Goal: Task Accomplishment & Management: Manage account settings

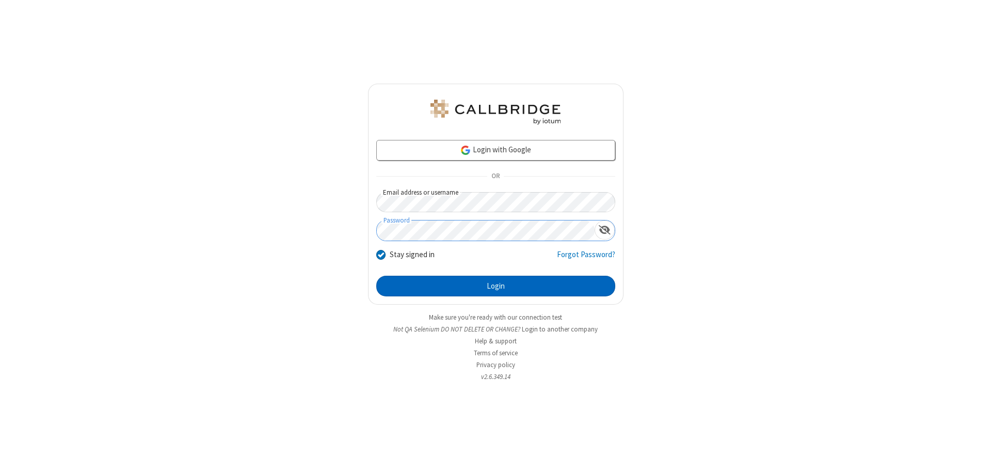
click at [496, 286] on button "Login" at bounding box center [495, 286] width 239 height 21
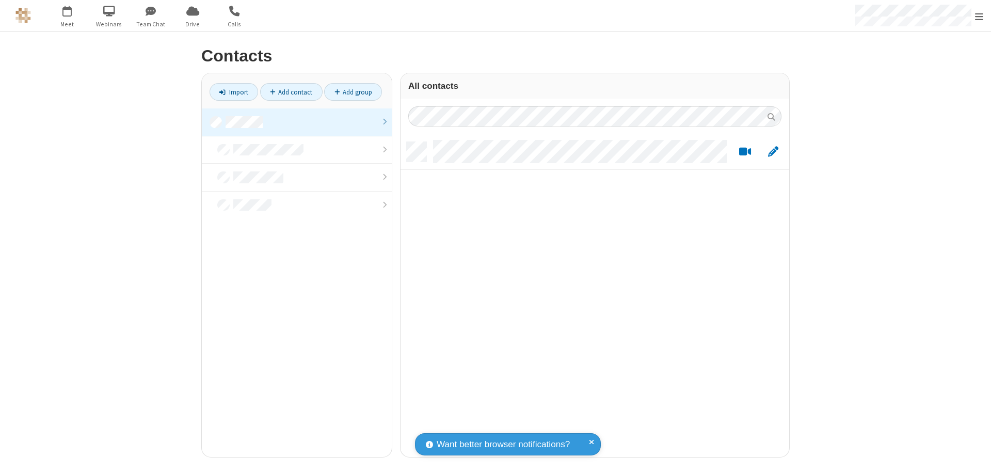
click at [297, 122] on link at bounding box center [297, 122] width 190 height 28
click at [291, 92] on link "Add contact" at bounding box center [291, 92] width 62 height 18
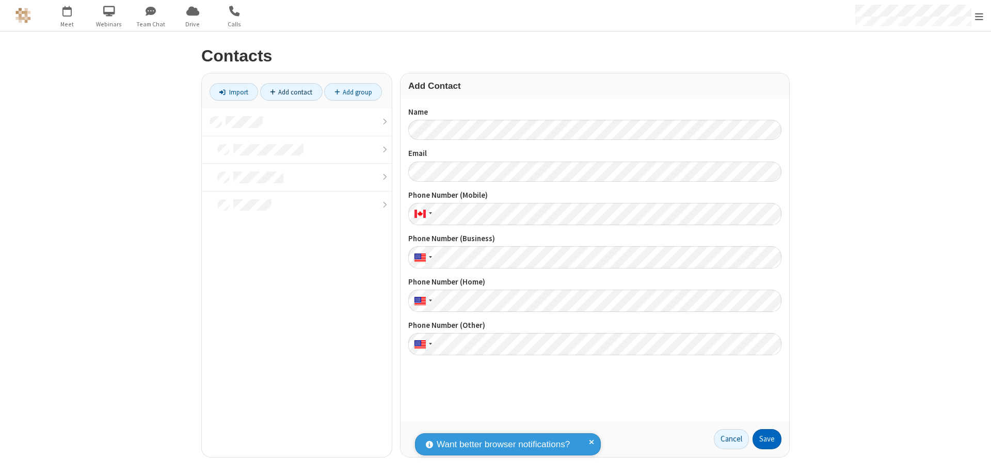
click at [767, 439] on button "Save" at bounding box center [767, 439] width 29 height 21
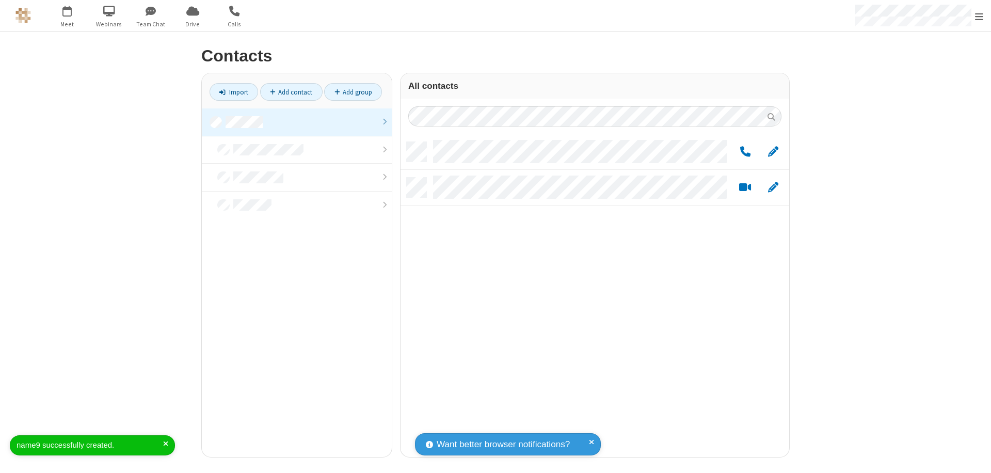
scroll to position [315, 381]
